Goal: Task Accomplishment & Management: Manage account settings

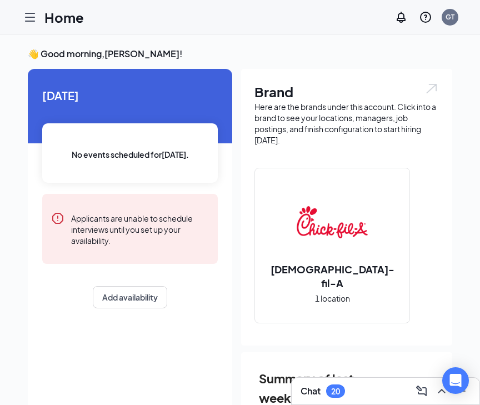
click at [28, 13] on icon "Hamburger" at bounding box center [30, 17] width 9 height 8
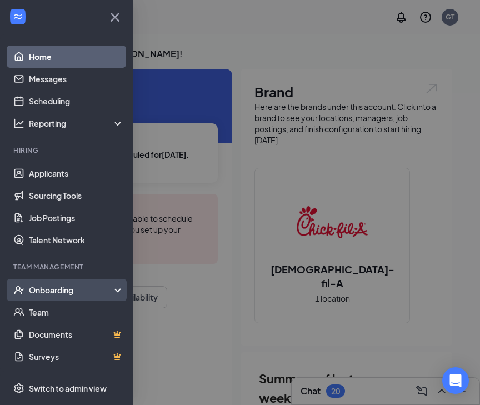
click at [50, 285] on div "Onboarding" at bounding box center [72, 289] width 86 height 11
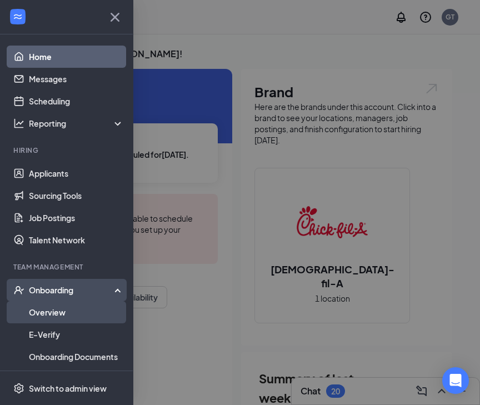
click at [52, 319] on link "Overview" at bounding box center [76, 312] width 95 height 22
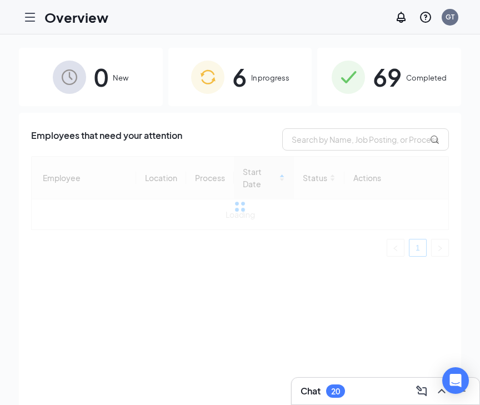
click at [239, 83] on span "6" at bounding box center [239, 77] width 14 height 38
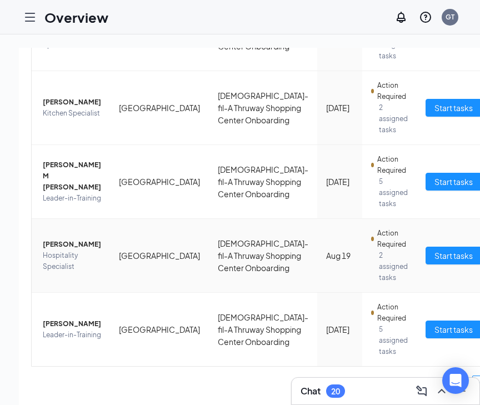
scroll to position [309, 0]
click at [73, 240] on span "[PERSON_NAME]" at bounding box center [72, 244] width 58 height 11
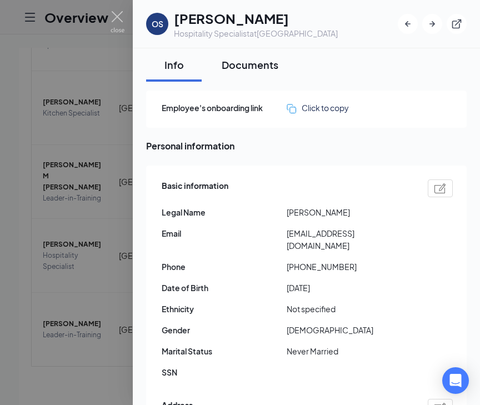
click at [247, 68] on div "Documents" at bounding box center [250, 65] width 57 height 14
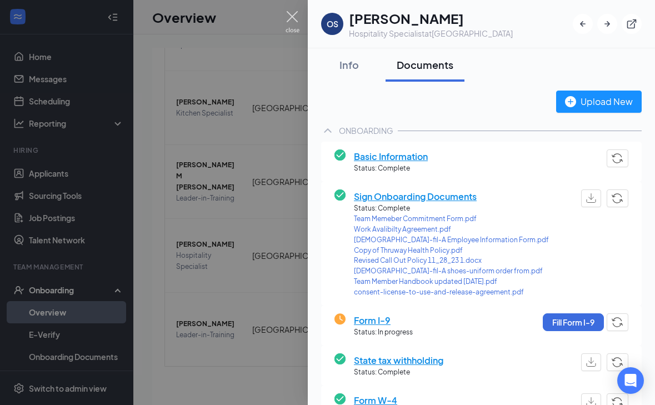
click at [291, 18] on img at bounding box center [292, 22] width 14 height 22
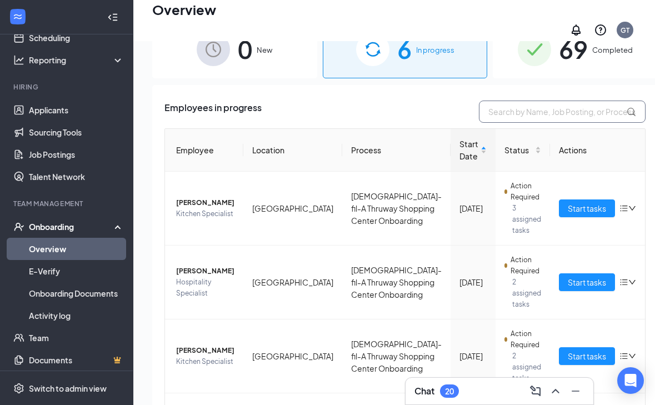
scroll to position [-1, 0]
click at [479, 109] on input "text" at bounding box center [562, 111] width 167 height 22
click at [57, 339] on link "Team" at bounding box center [76, 337] width 95 height 22
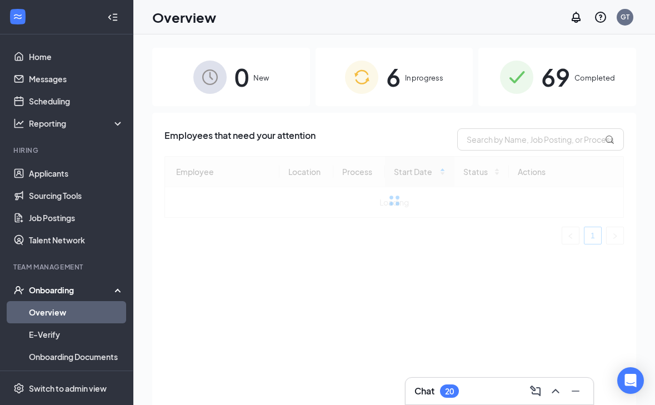
click at [407, 68] on div "6 In progress" at bounding box center [394, 77] width 158 height 58
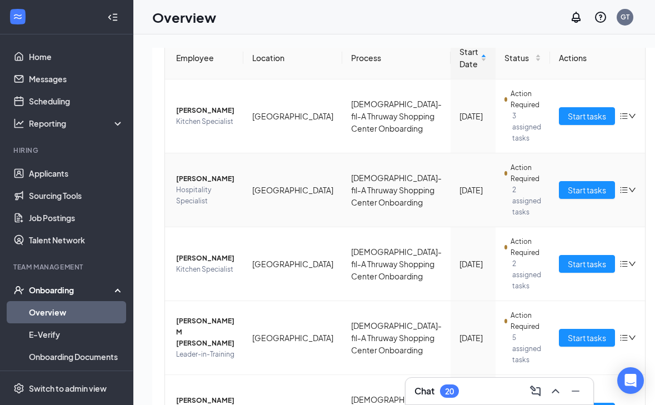
scroll to position [141, 0]
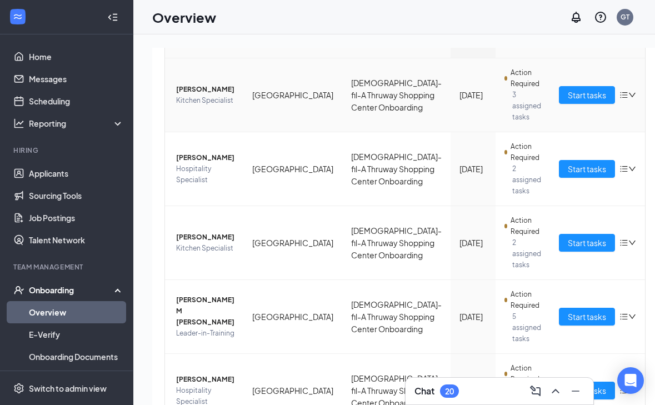
click at [202, 90] on span "[PERSON_NAME]" at bounding box center [205, 89] width 58 height 11
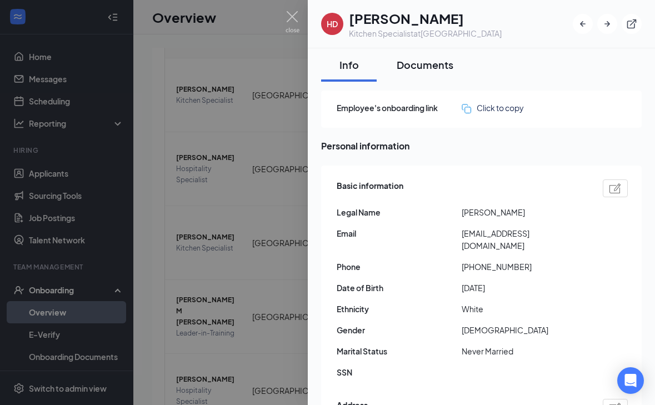
click at [433, 60] on div "Documents" at bounding box center [424, 65] width 57 height 14
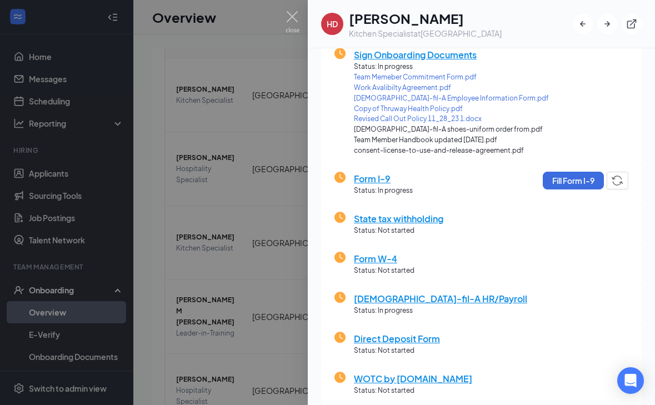
scroll to position [220, 0]
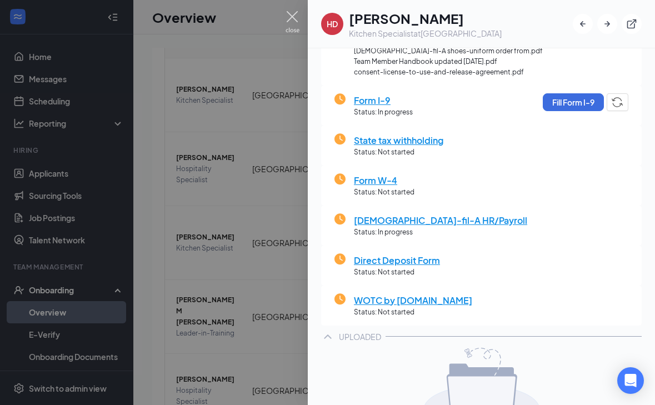
click at [292, 19] on img at bounding box center [292, 22] width 14 height 22
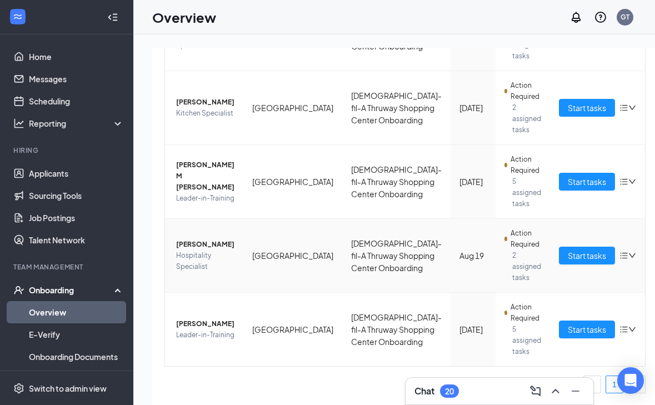
scroll to position [309, 0]
click at [213, 318] on span "[PERSON_NAME]" at bounding box center [205, 323] width 58 height 11
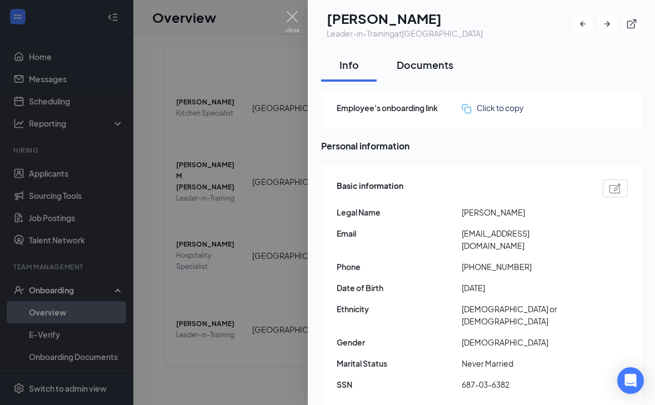
click at [418, 64] on div "Documents" at bounding box center [424, 65] width 57 height 14
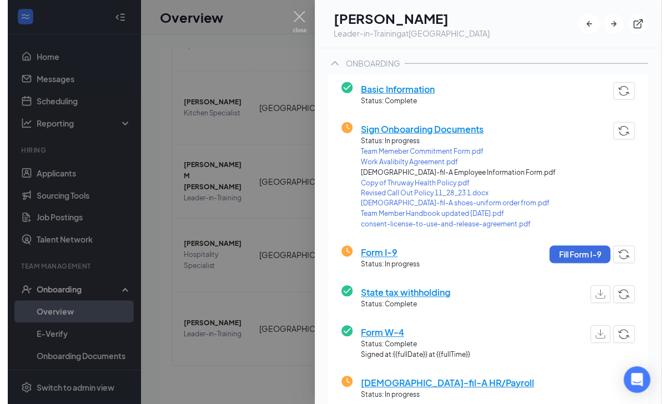
scroll to position [74, 0]
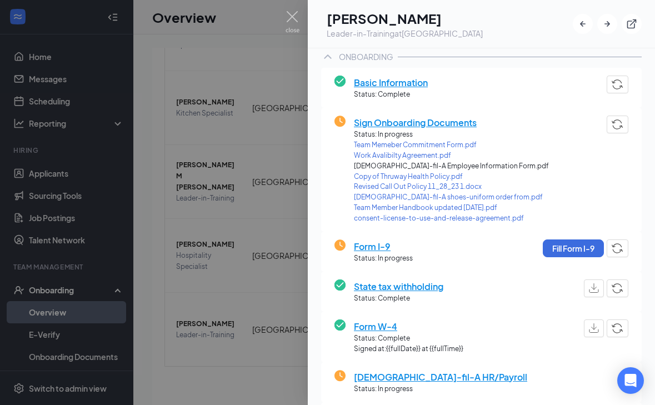
click at [399, 192] on span "[DEMOGRAPHIC_DATA]-fil-A shoes-uniform order from.pdf" at bounding box center [451, 197] width 195 height 11
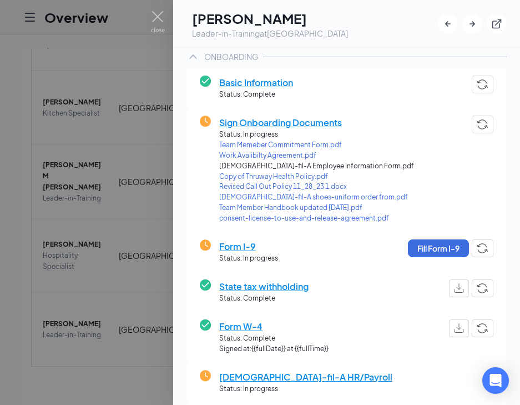
click at [349, 1] on div "AT [PERSON_NAME] Leader-in-Training at [GEOGRAPHIC_DATA]" at bounding box center [346, 24] width 347 height 48
click at [157, 21] on img at bounding box center [158, 22] width 14 height 22
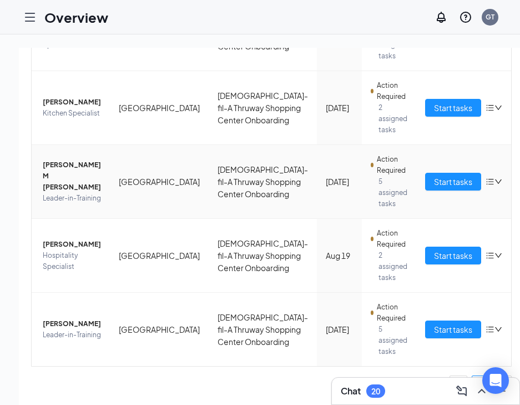
click at [78, 159] on span "[PERSON_NAME] M [PERSON_NAME]" at bounding box center [72, 175] width 58 height 33
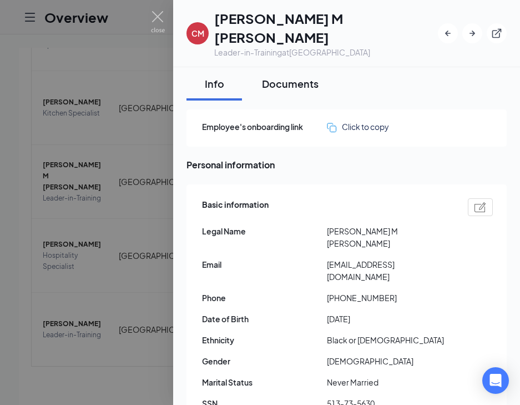
click at [289, 77] on div "Documents" at bounding box center [290, 84] width 57 height 14
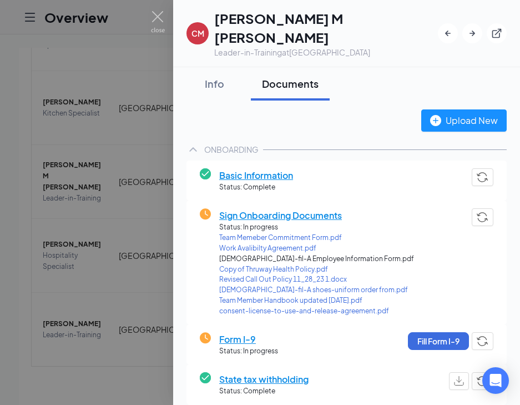
click at [276, 285] on span "[DEMOGRAPHIC_DATA]-fil-A shoes-uniform order from.pdf" at bounding box center [316, 290] width 195 height 11
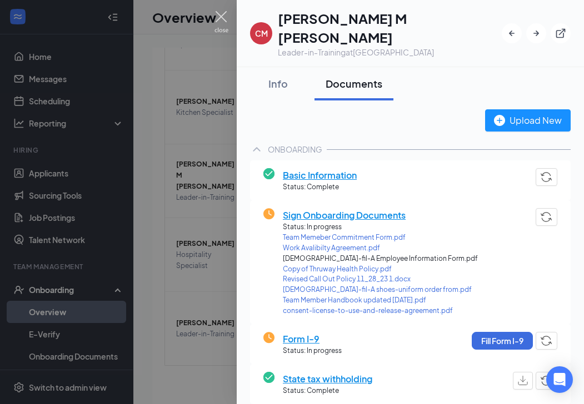
click at [213, 17] on div at bounding box center [292, 202] width 584 height 404
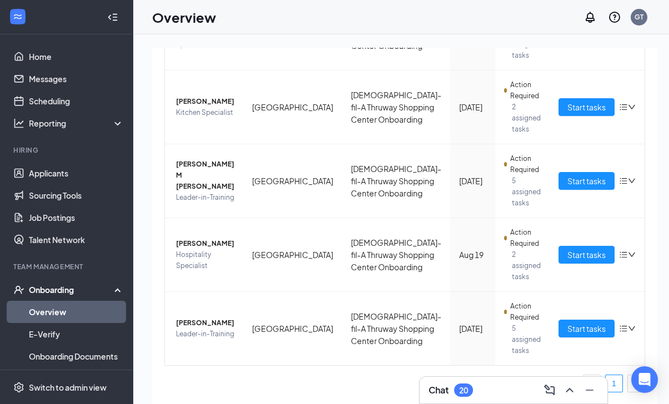
scroll to position [276, 0]
click at [64, 63] on link "Home" at bounding box center [76, 57] width 95 height 22
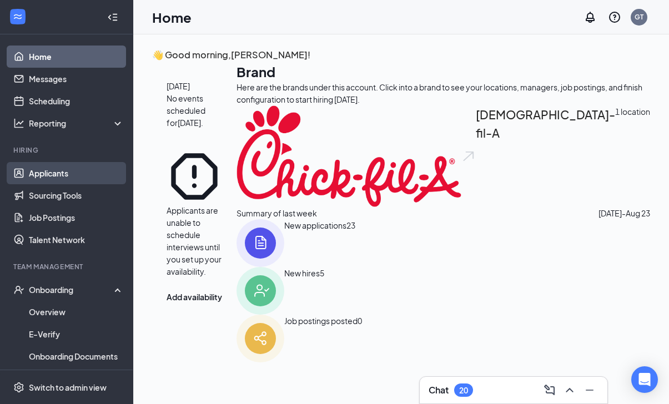
click at [48, 175] on link "Applicants" at bounding box center [76, 173] width 95 height 22
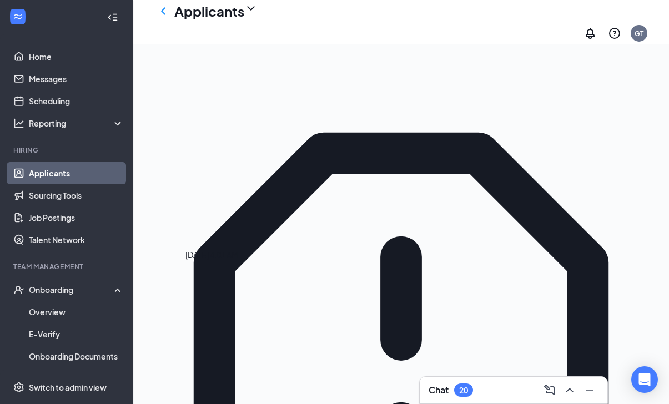
scroll to position [104, 0]
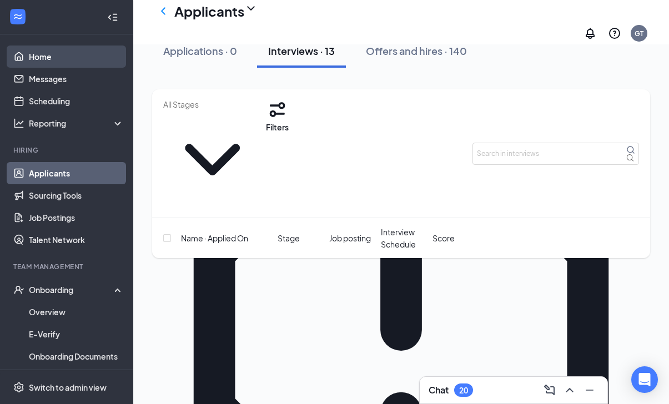
click at [63, 58] on link "Home" at bounding box center [76, 57] width 95 height 22
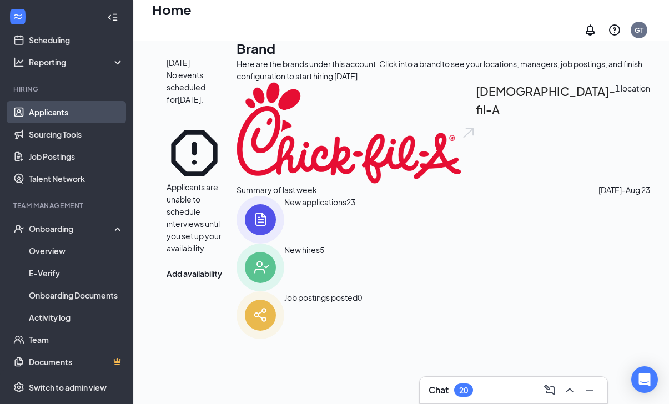
scroll to position [34, 0]
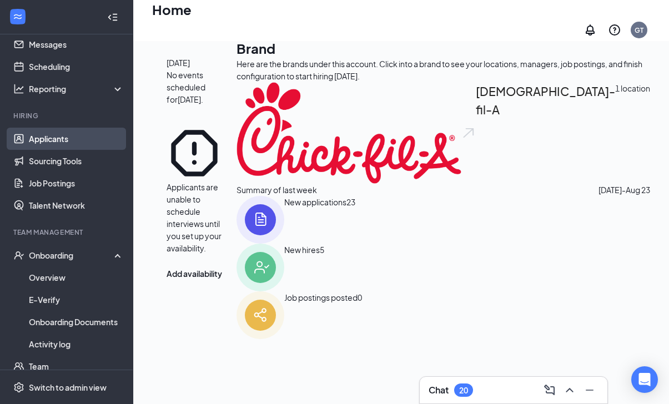
click at [58, 134] on link "Applicants" at bounding box center [76, 139] width 95 height 22
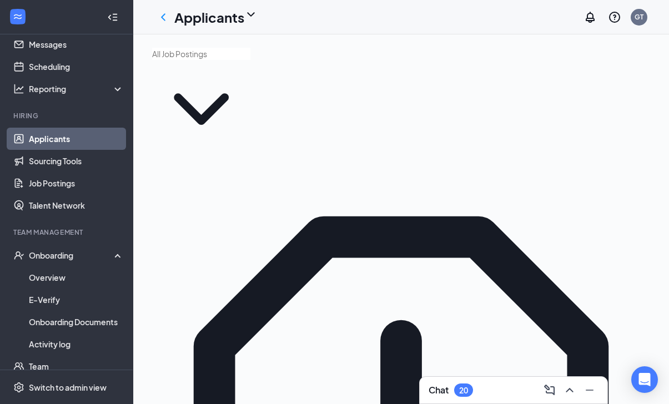
click at [58, 257] on div "Onboarding" at bounding box center [72, 255] width 86 height 11
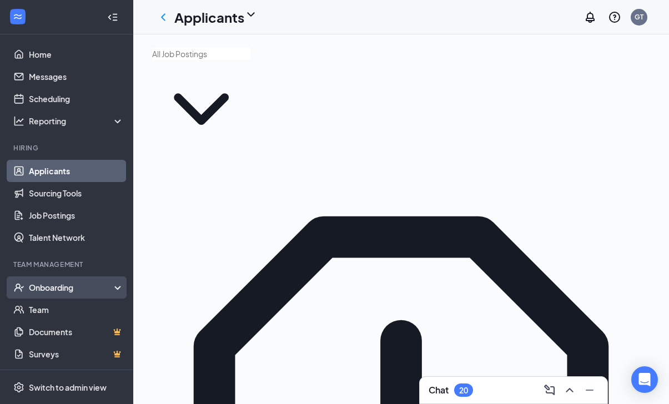
scroll to position [2, 0]
click at [62, 288] on div "Onboarding" at bounding box center [72, 287] width 86 height 11
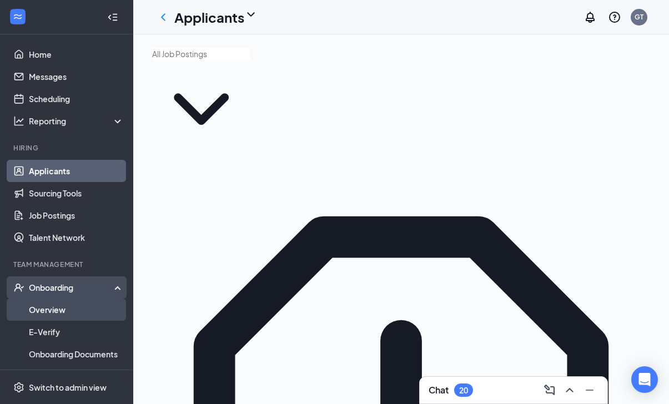
click at [59, 314] on link "Overview" at bounding box center [76, 310] width 95 height 22
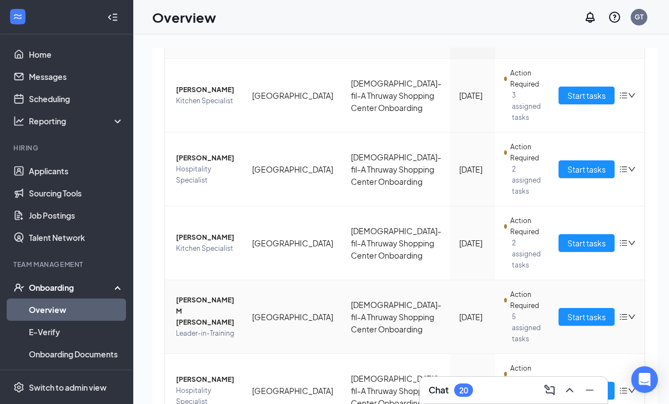
scroll to position [69, 0]
